Goal: Information Seeking & Learning: Check status

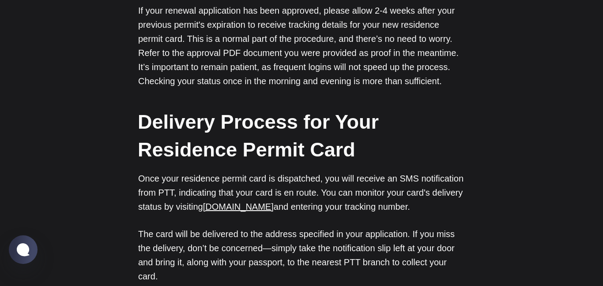
scroll to position [979, 0]
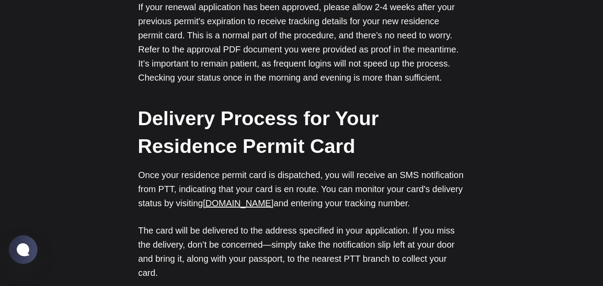
click at [250, 210] on p "Once your residence permit card is dispatched, you will receive an SMS notifica…" at bounding box center [301, 189] width 327 height 42
click at [282, 196] on p "Once your residence permit card is dispatched, you will receive an SMS notifica…" at bounding box center [301, 189] width 327 height 42
click at [274, 203] on link "gonderitakip.ptt.gov.tr" at bounding box center [238, 204] width 71 height 10
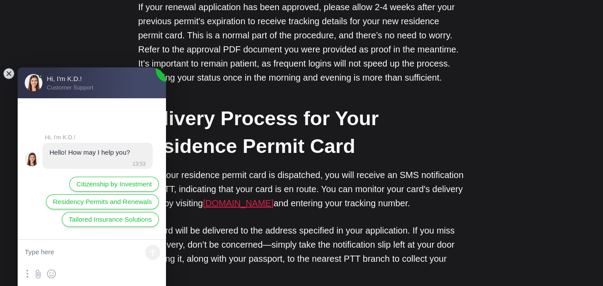
scroll to position [0, 0]
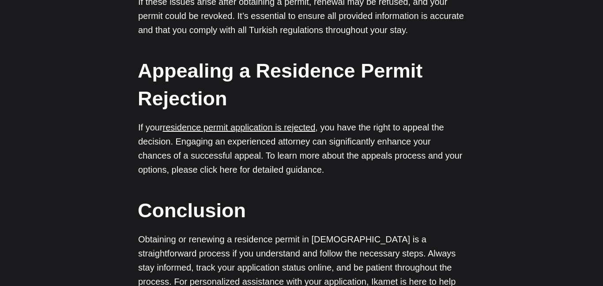
scroll to position [1438, 0]
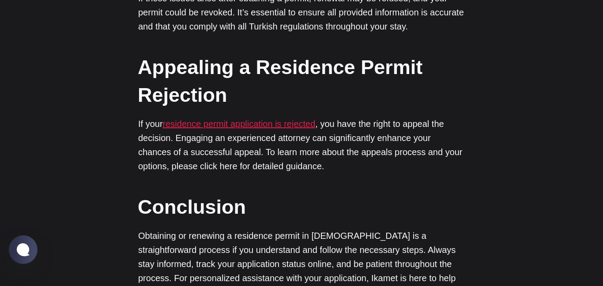
click at [311, 128] on link "residence permit application is rejected" at bounding box center [239, 124] width 153 height 10
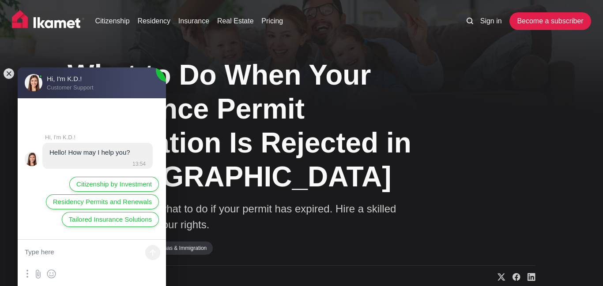
click at [181, 249] on link "Visas & Immigration" at bounding box center [183, 248] width 59 height 13
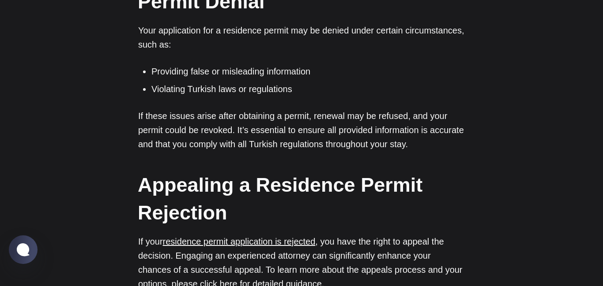
scroll to position [1126, 0]
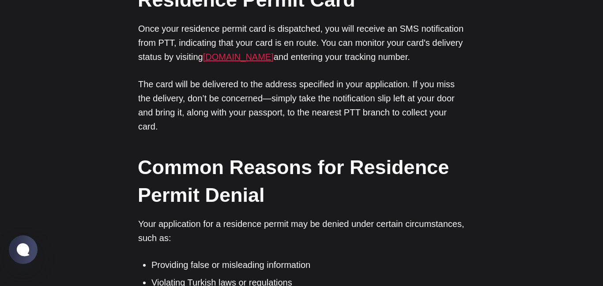
click at [263, 59] on link "[DOMAIN_NAME]" at bounding box center [238, 57] width 71 height 10
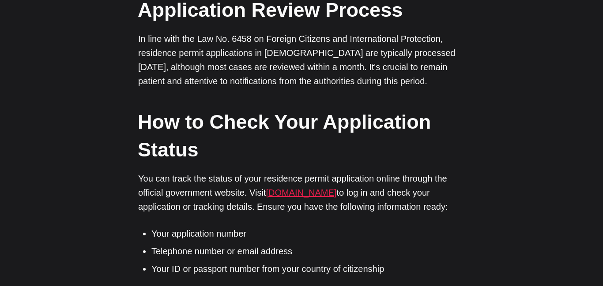
click at [308, 194] on link "[DOMAIN_NAME]" at bounding box center [301, 193] width 71 height 10
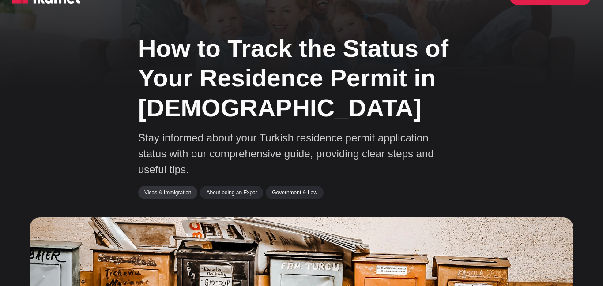
click at [167, 196] on link "Visas & Immigration" at bounding box center [167, 192] width 59 height 13
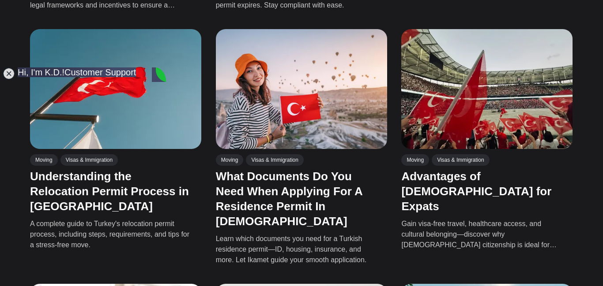
scroll to position [484, 0]
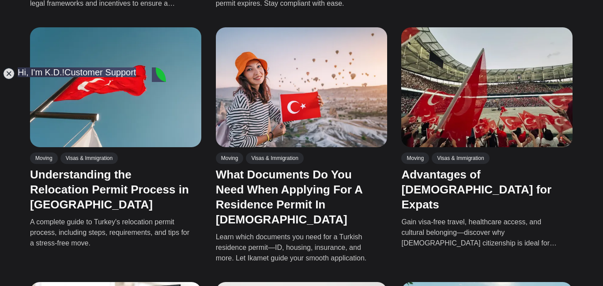
click at [508, 159] on div "Moving Visas & Immigration" at bounding box center [483, 159] width 163 height 15
click at [472, 164] on link "Visas & Immigration" at bounding box center [460, 157] width 57 height 11
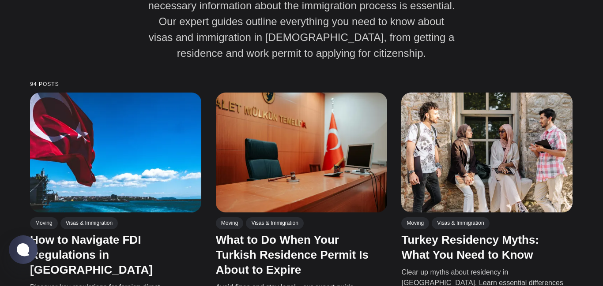
scroll to position [183, 0]
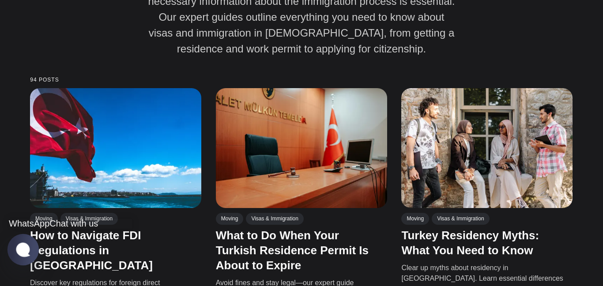
click at [24, 241] on jdiv at bounding box center [24, 250] width 32 height 32
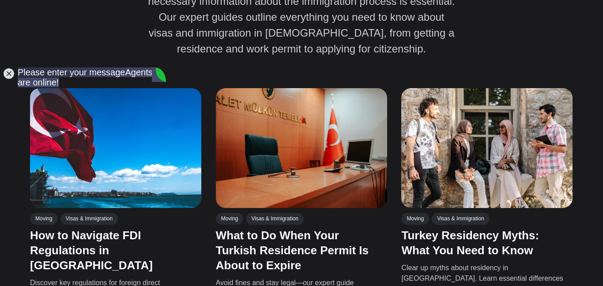
scroll to position [0, 0]
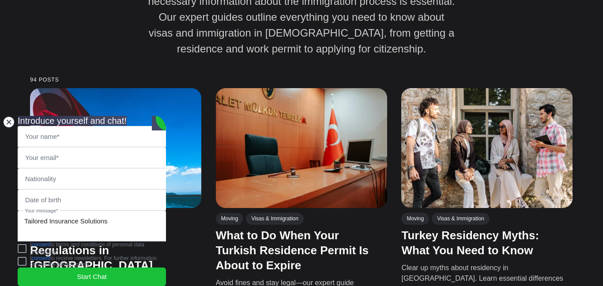
click at [4, 116] on jdiv at bounding box center [9, 122] width 12 height 12
